Goal: Task Accomplishment & Management: Use online tool/utility

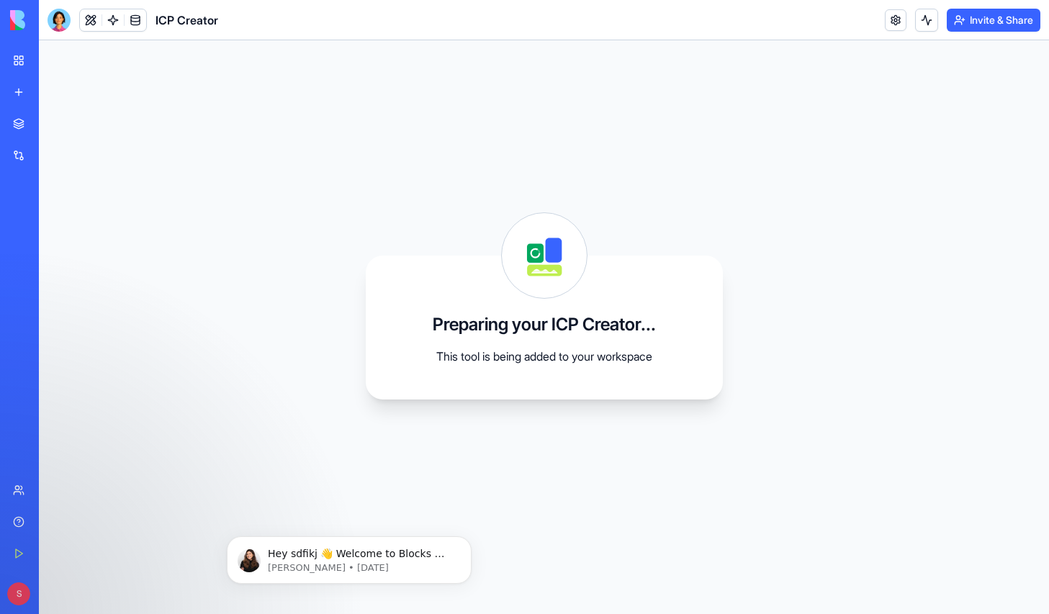
click at [13, 60] on link "My Workspace" at bounding box center [33, 60] width 58 height 29
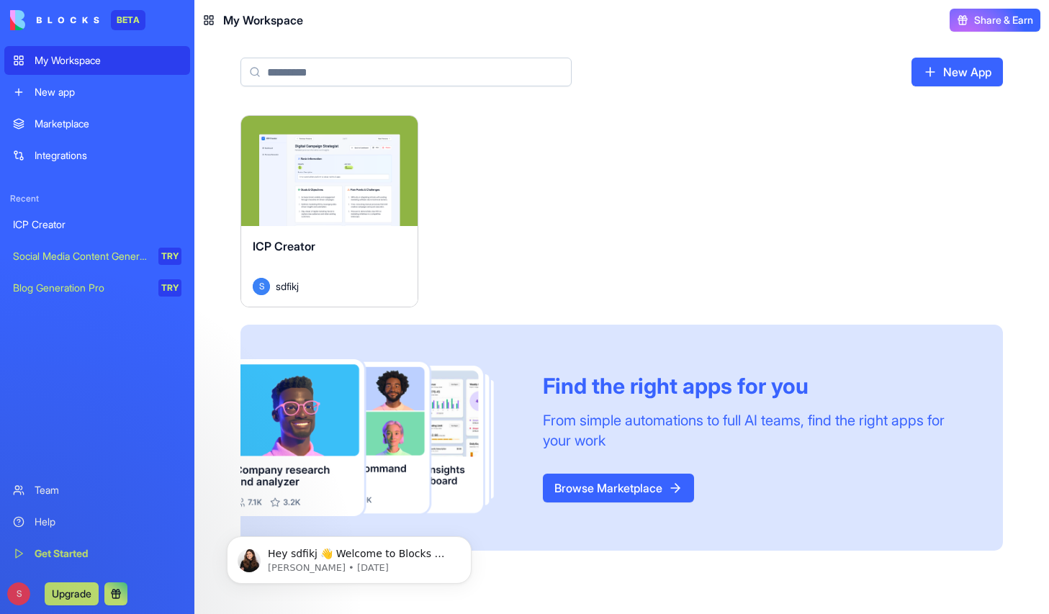
click at [109, 89] on div "New app" at bounding box center [108, 92] width 147 height 14
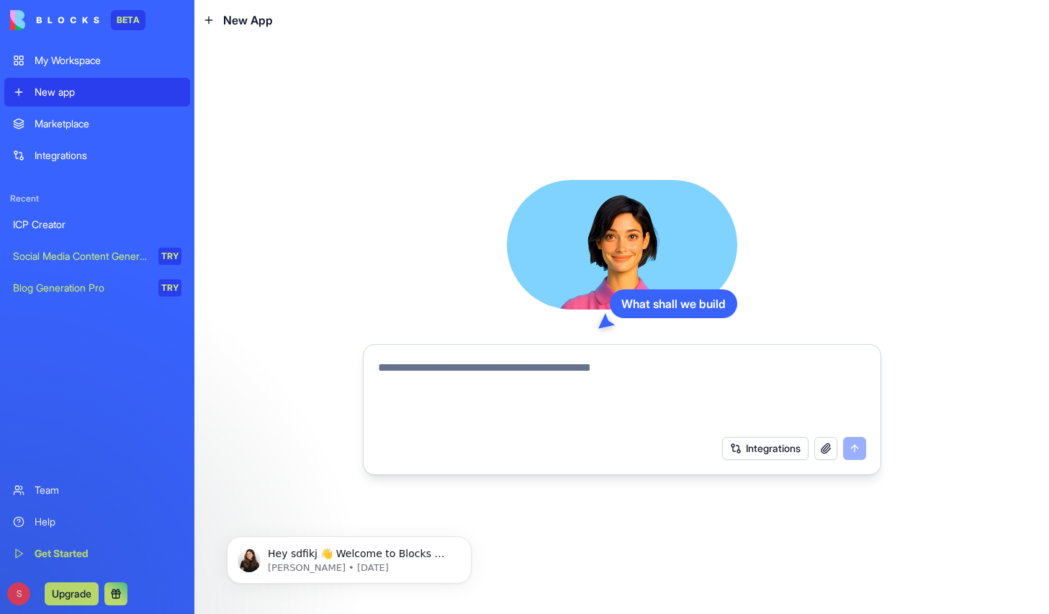
click at [510, 372] on textarea at bounding box center [622, 393] width 488 height 69
type textarea "**********"
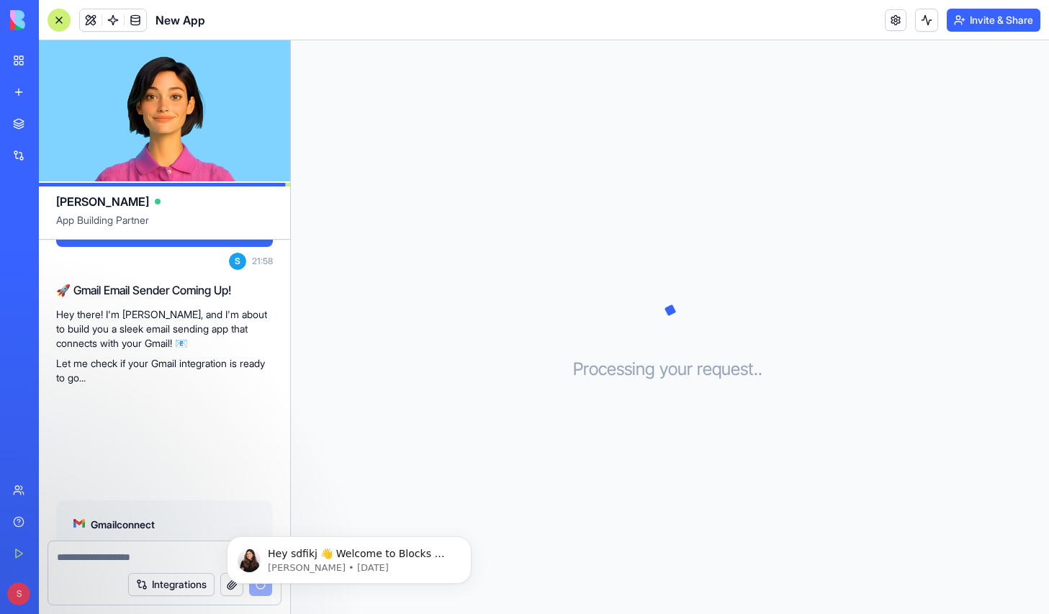
scroll to position [145, 0]
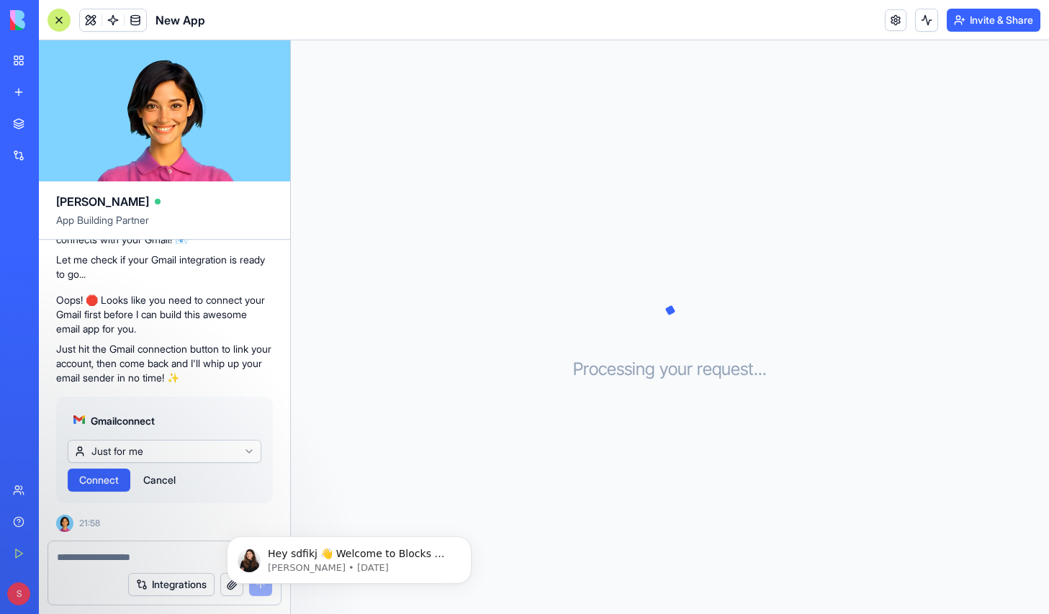
click at [111, 485] on span "Connect" at bounding box center [99, 480] width 40 height 14
